Goal: Information Seeking & Learning: Compare options

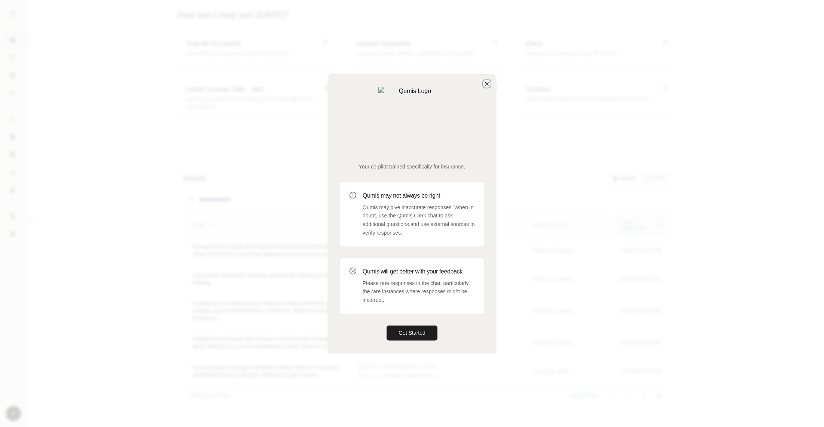
click at [487, 87] on icon "button" at bounding box center [487, 84] width 6 height 6
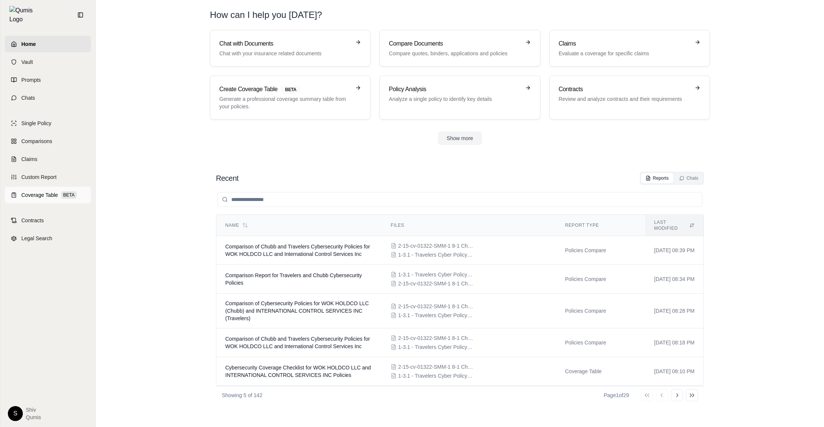
click at [26, 193] on span "Coverage Table" at bounding box center [39, 194] width 37 height 7
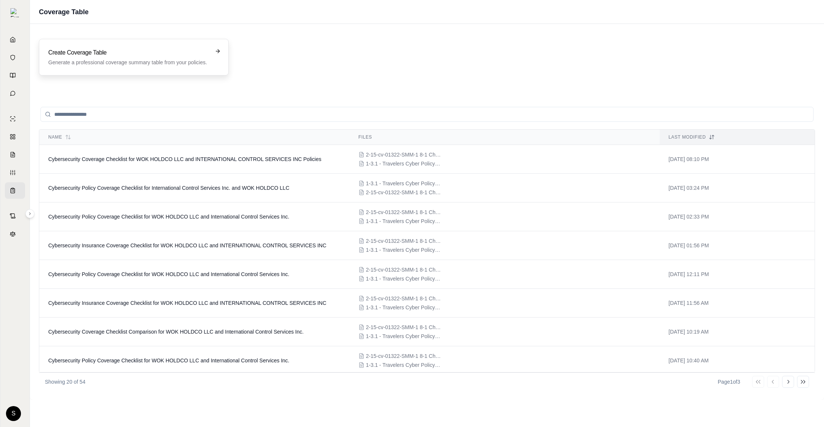
click at [75, 71] on div "Create Coverage Table Generate a professional coverage summary table from your …" at bounding box center [134, 57] width 190 height 37
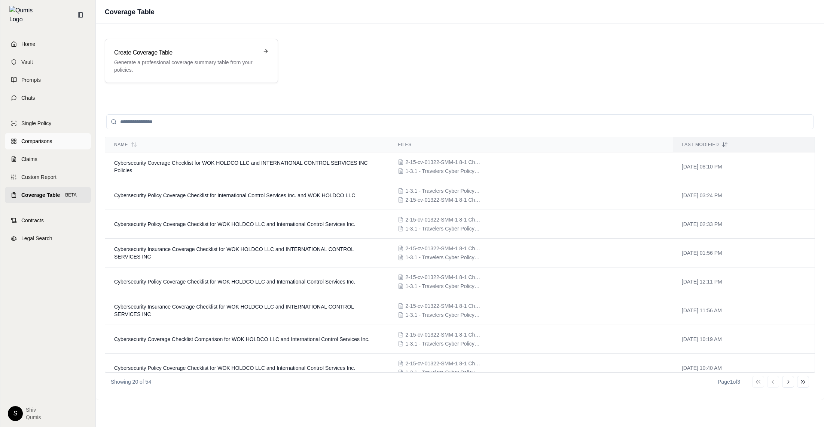
click at [30, 133] on link "Comparisons" at bounding box center [48, 141] width 86 height 16
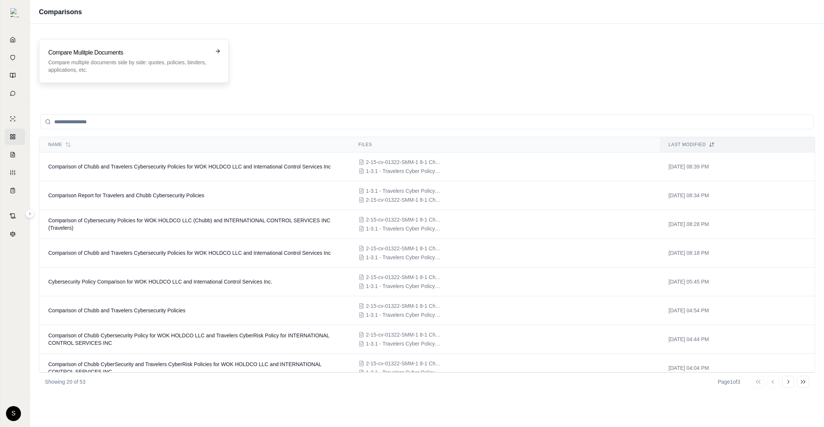
click at [165, 65] on p "Compare multiple documents side by side: quotes, policies, binders, application…" at bounding box center [128, 66] width 160 height 15
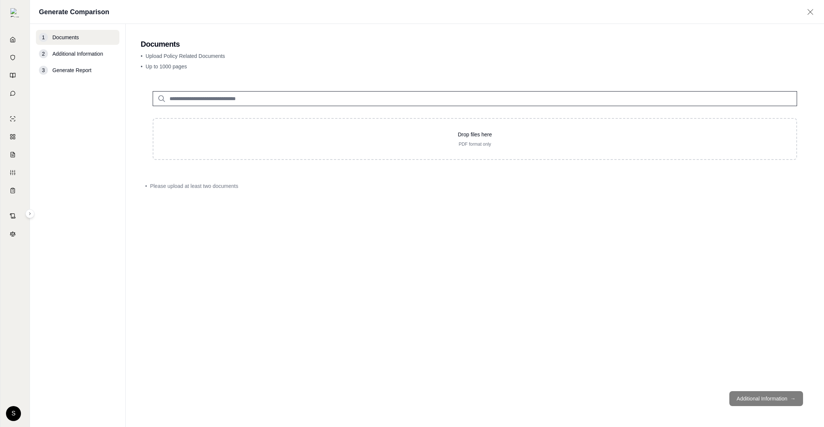
click at [260, 100] on input "search" at bounding box center [475, 98] width 644 height 15
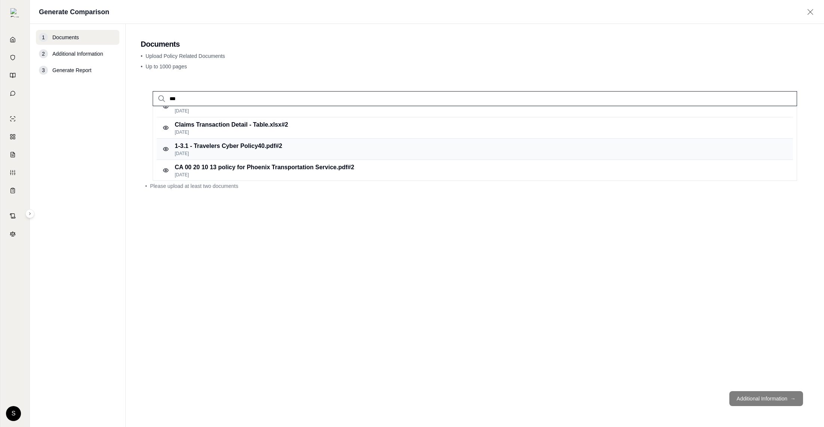
scroll to position [51, 0]
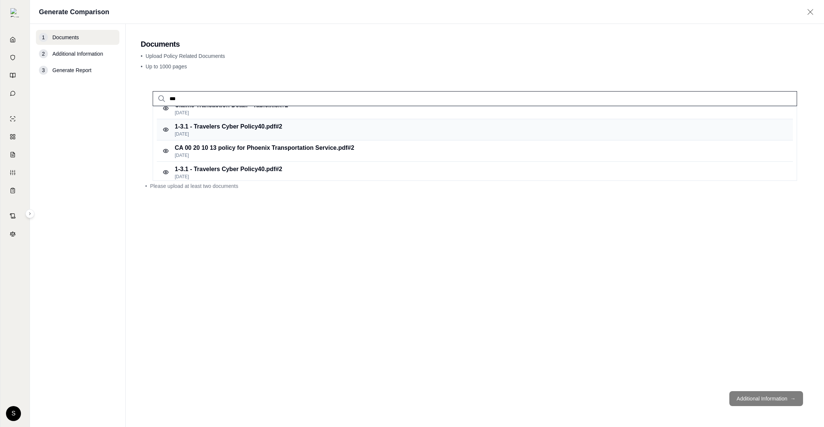
type input "***"
click at [250, 135] on p "[DATE]" at bounding box center [228, 134] width 107 height 6
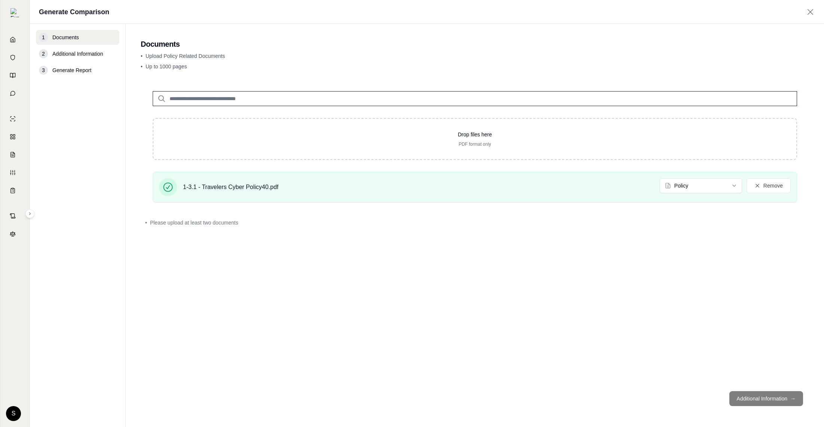
click at [200, 102] on input "search" at bounding box center [475, 98] width 644 height 15
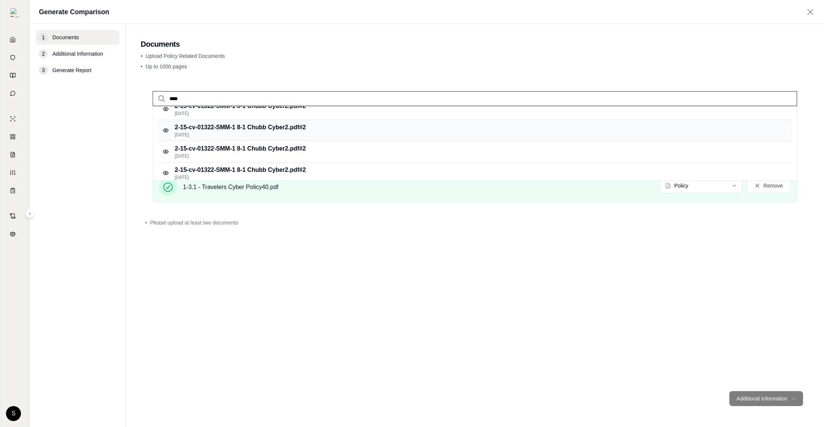
scroll to position [56, 0]
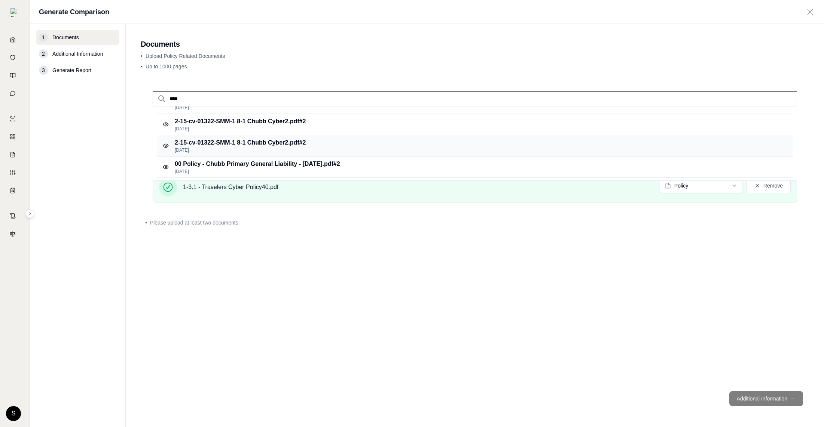
type input "****"
click at [240, 150] on p "[DATE]" at bounding box center [240, 150] width 131 height 6
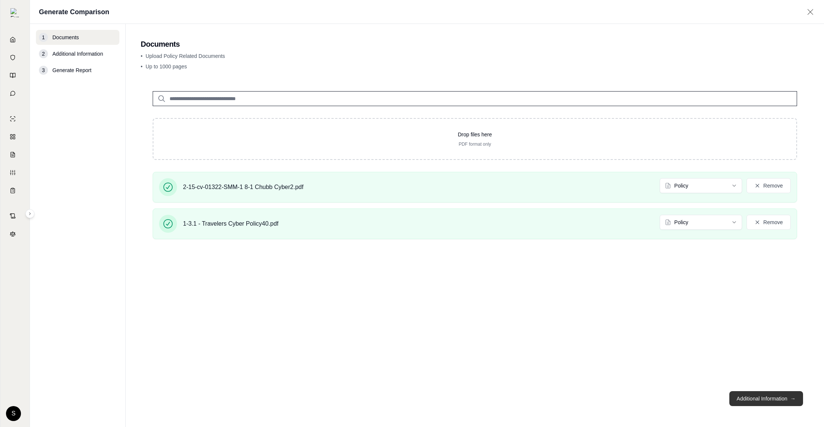
click at [777, 396] on button "Additional Information →" at bounding box center [766, 399] width 74 height 15
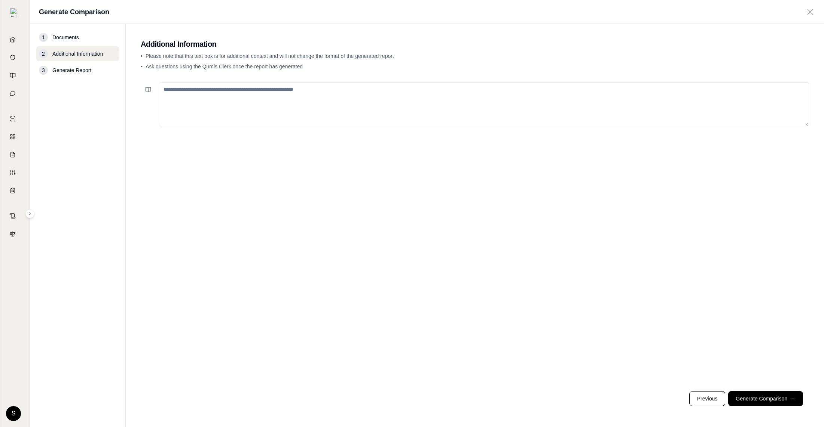
click at [777, 401] on button "Generate Comparison →" at bounding box center [765, 399] width 75 height 15
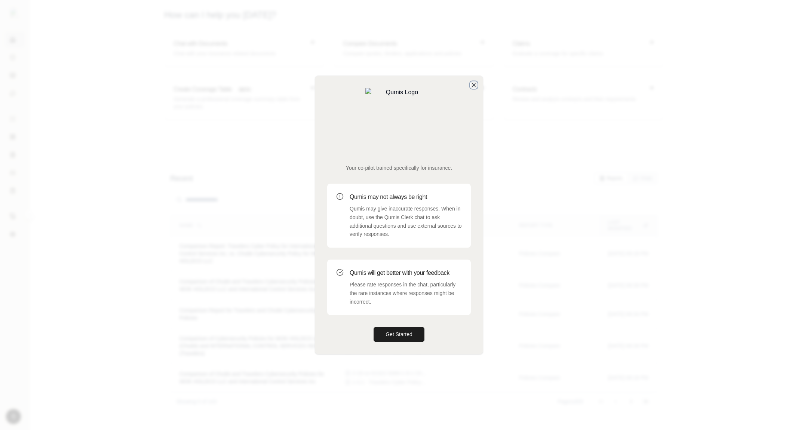
click at [472, 88] on icon "button" at bounding box center [474, 85] width 6 height 6
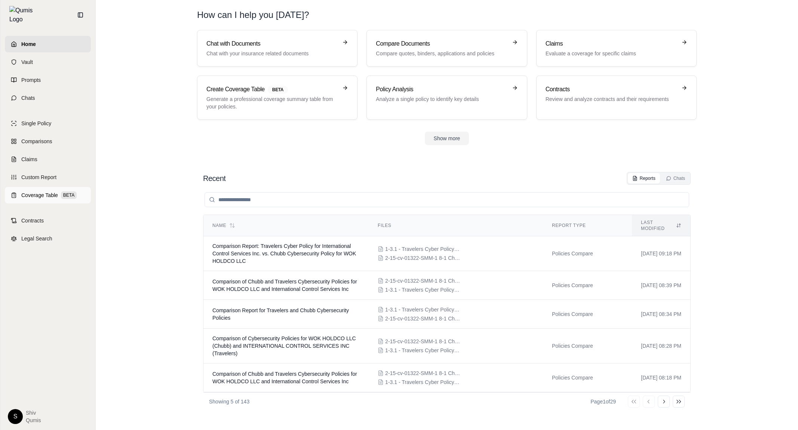
click at [33, 191] on span "Coverage Table" at bounding box center [39, 194] width 37 height 7
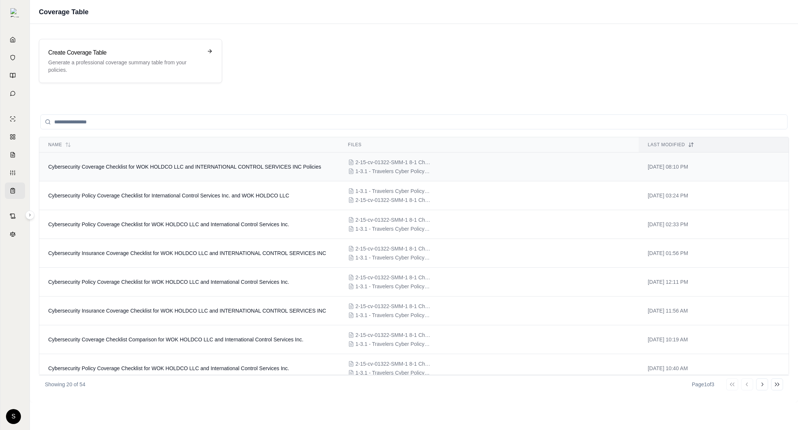
click at [175, 171] on td "Cybersecurity Coverage Checklist for WOK HOLDCO LLC and INTERNATIONAL CONTROL S…" at bounding box center [189, 167] width 300 height 29
